Goal: Information Seeking & Learning: Find contact information

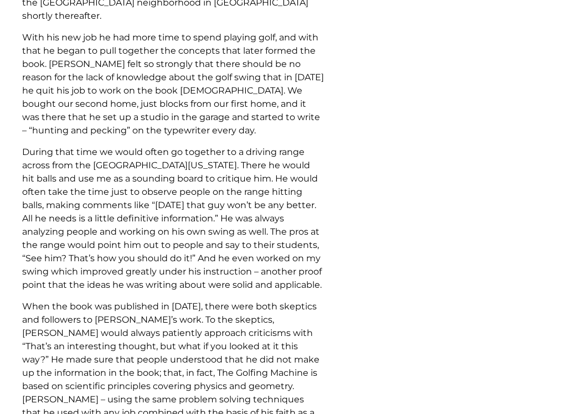
scroll to position [1342, 0]
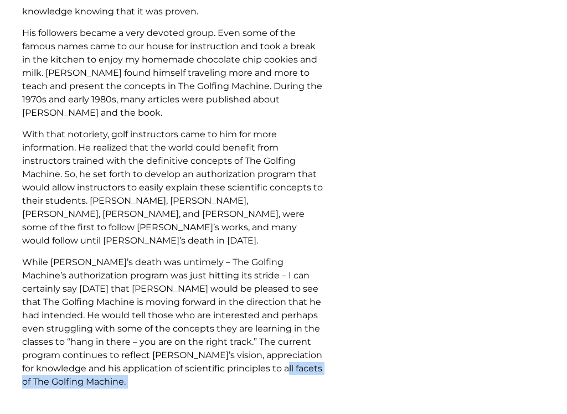
scroll to position [1867, 0]
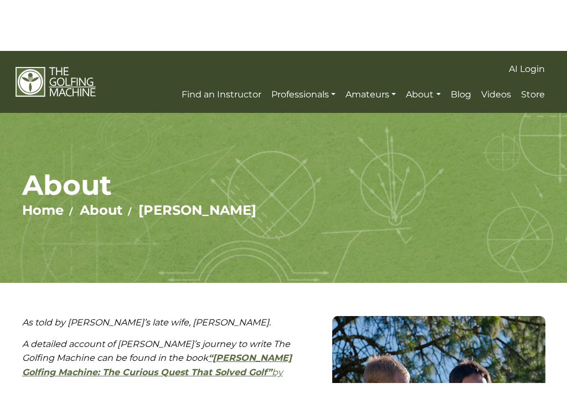
scroll to position [1, 0]
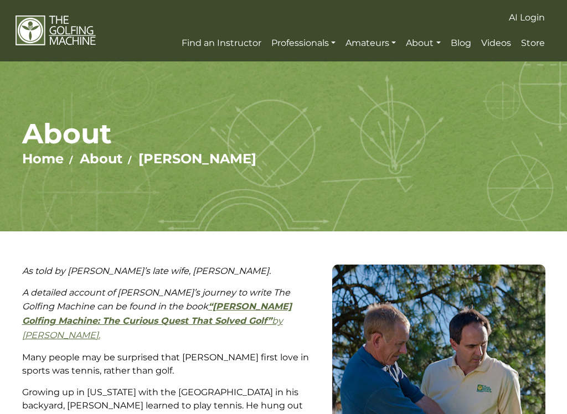
click at [38, 164] on link "Home" at bounding box center [43, 159] width 42 height 16
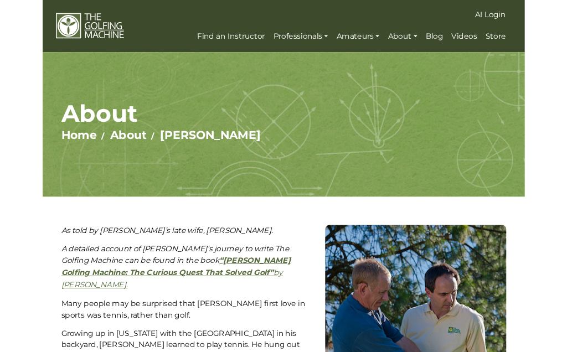
scroll to position [32, 0]
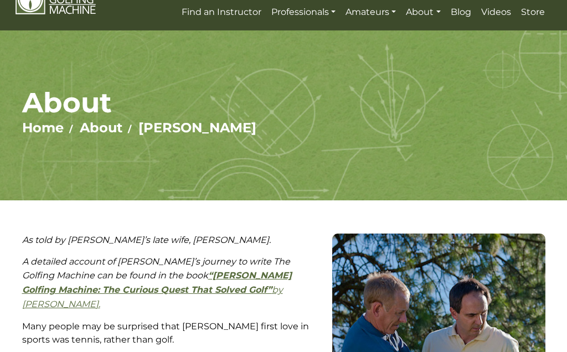
click at [100, 127] on link "About" at bounding box center [101, 128] width 43 height 16
click at [185, 129] on link "[PERSON_NAME]" at bounding box center [198, 128] width 118 height 16
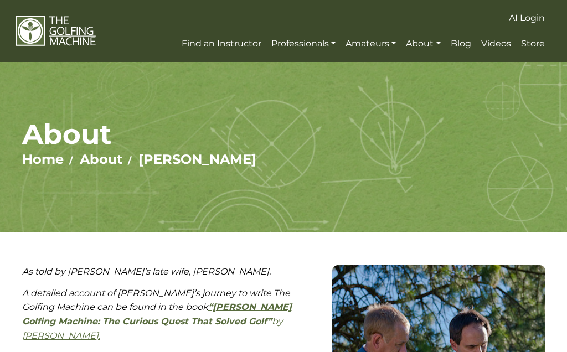
click at [214, 35] on link "Find an Instructor" at bounding box center [221, 44] width 85 height 20
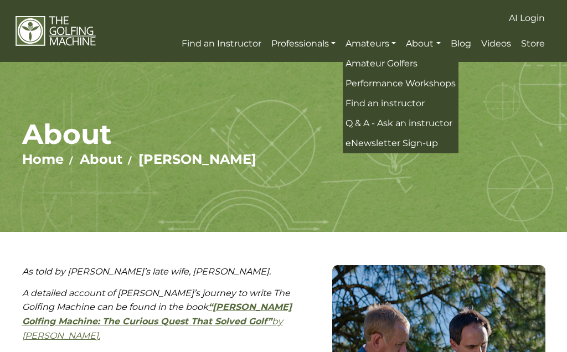
click at [399, 12] on ul "AI Login" at bounding box center [324, 18] width 457 height 20
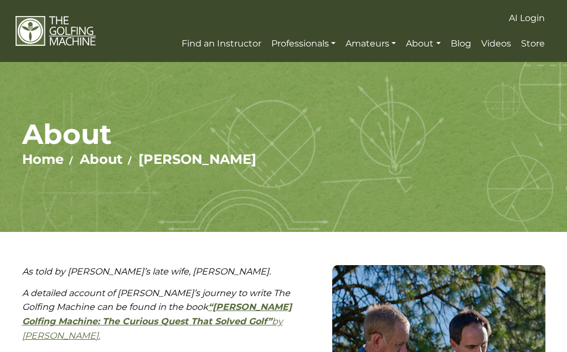
click at [498, 39] on span "Videos" at bounding box center [496, 43] width 30 height 11
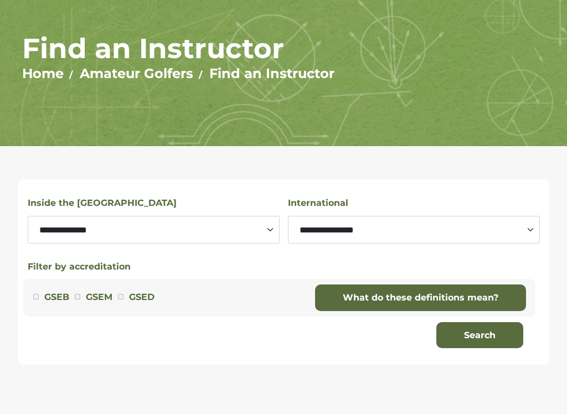
scroll to position [88, 0]
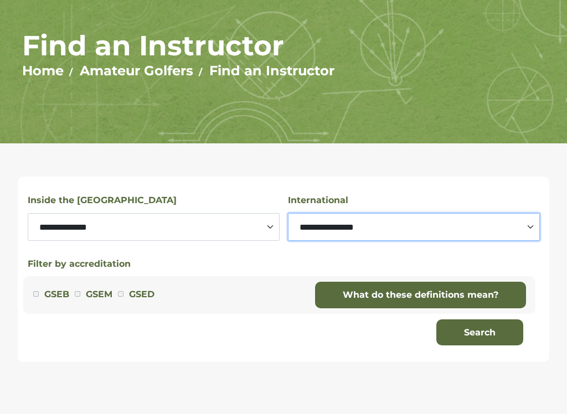
click at [531, 229] on select "**********" at bounding box center [414, 228] width 252 height 28
select select "*******"
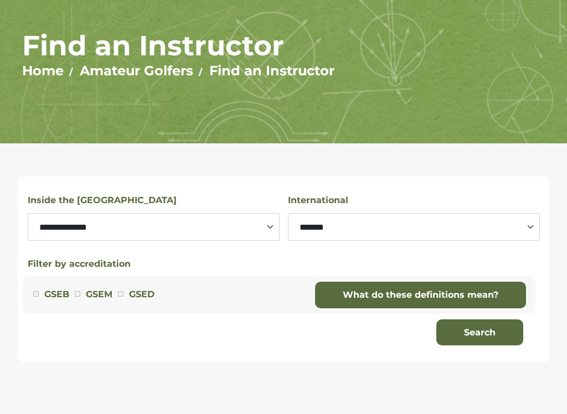
click at [485, 334] on button "Search" at bounding box center [480, 333] width 87 height 27
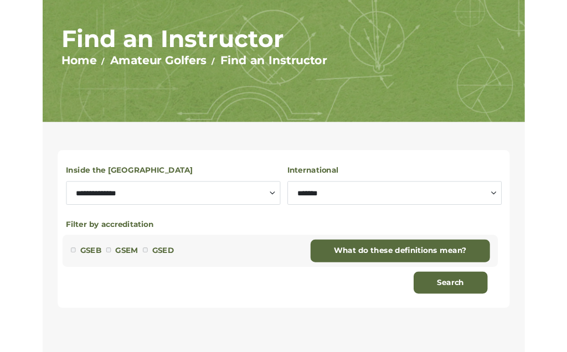
scroll to position [120, 0]
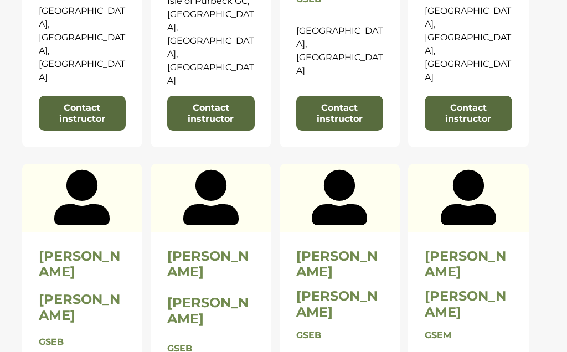
scroll to position [1016, 0]
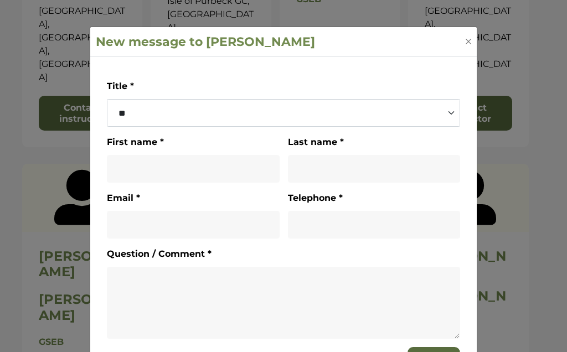
click at [553, 125] on div "**********" at bounding box center [283, 176] width 567 height 352
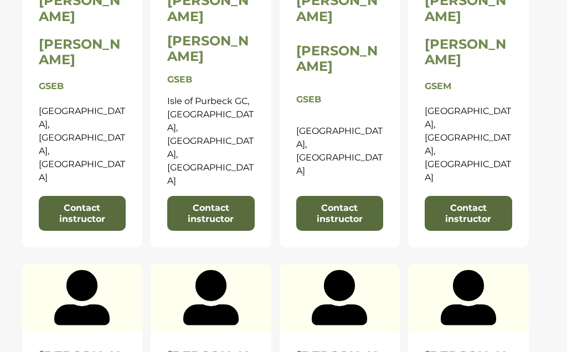
scroll to position [912, 0]
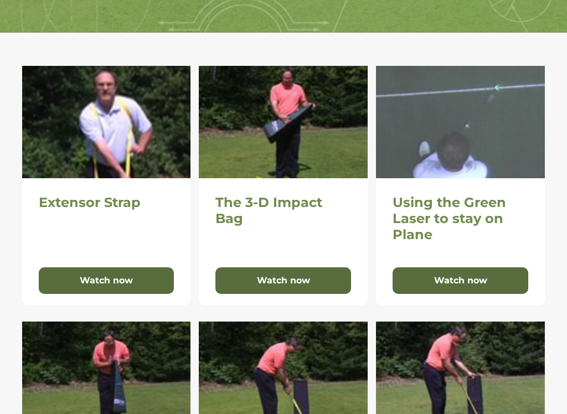
scroll to position [200, 0]
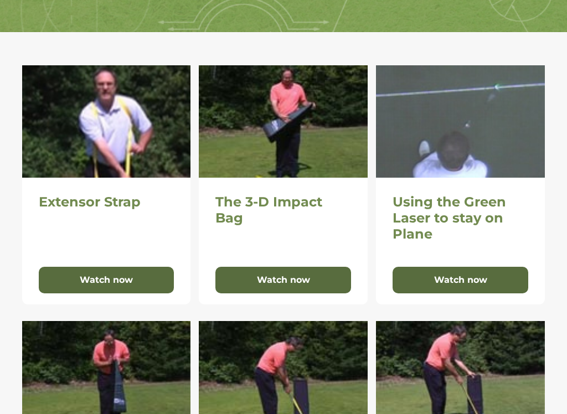
click at [490, 280] on button "Watch now" at bounding box center [461, 280] width 136 height 27
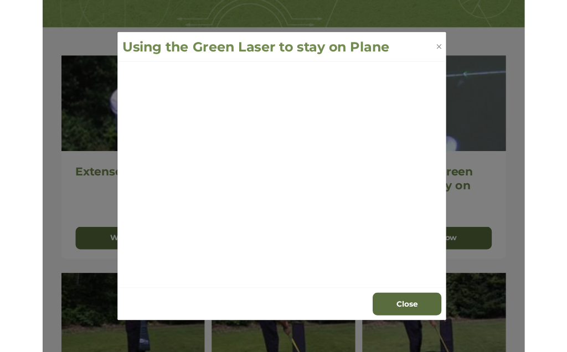
scroll to position [231, 0]
